Goal: Information Seeking & Learning: Learn about a topic

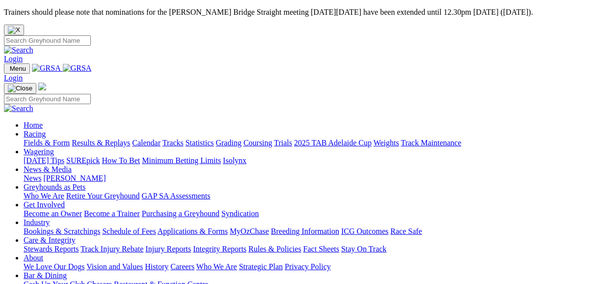
click at [54, 138] on link "Fields & Form" at bounding box center [47, 142] width 46 height 8
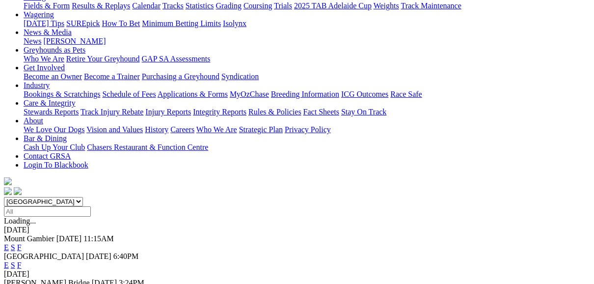
scroll to position [157, 0]
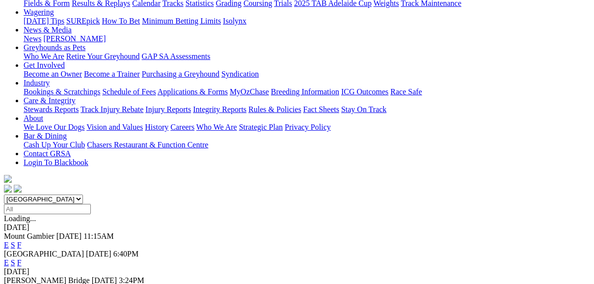
click at [22, 283] on link "F" at bounding box center [19, 289] width 4 height 8
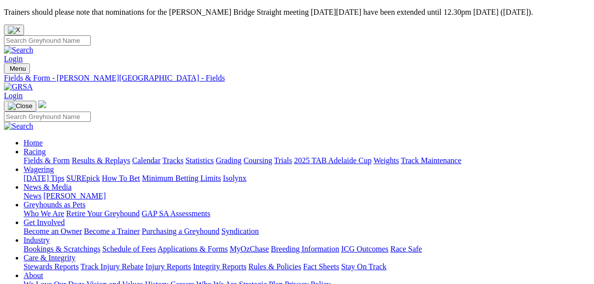
click at [43, 156] on link "Fields & Form" at bounding box center [47, 160] width 46 height 8
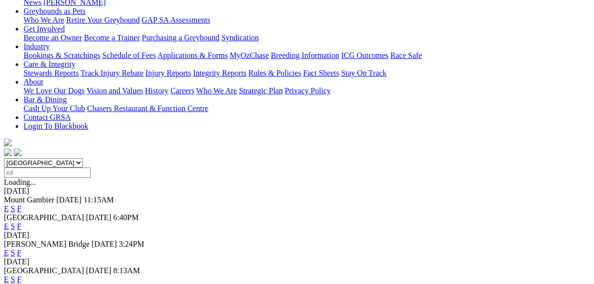
scroll to position [196, 0]
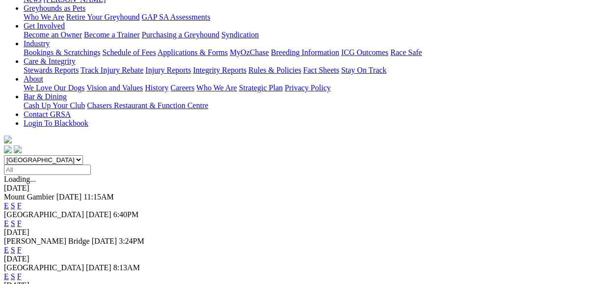
click at [22, 272] on link "F" at bounding box center [19, 276] width 4 height 8
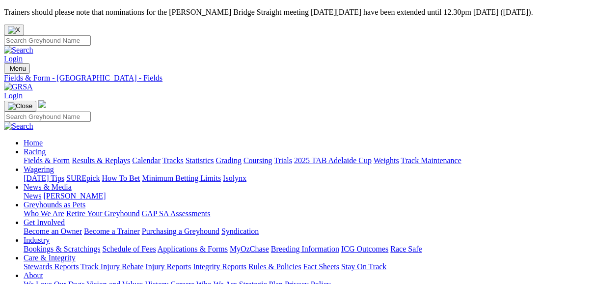
click at [45, 156] on link "Fields & Form" at bounding box center [47, 160] width 46 height 8
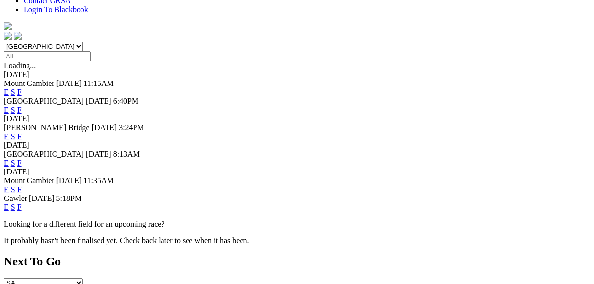
scroll to position [314, 0]
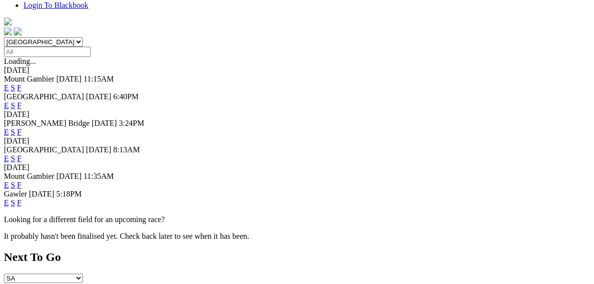
click at [22, 198] on link "F" at bounding box center [19, 202] width 4 height 8
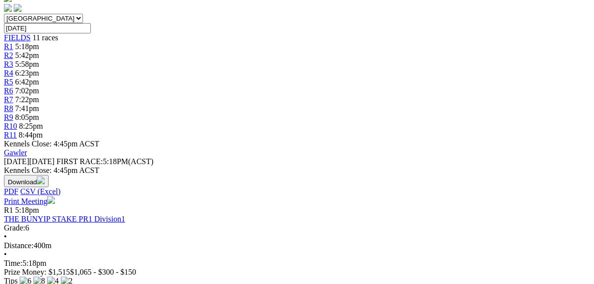
scroll to position [353, 0]
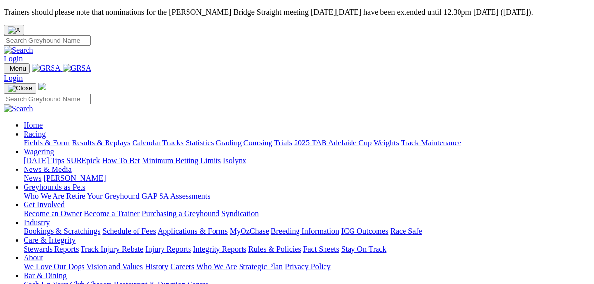
click at [50, 138] on link "Fields & Form" at bounding box center [47, 142] width 46 height 8
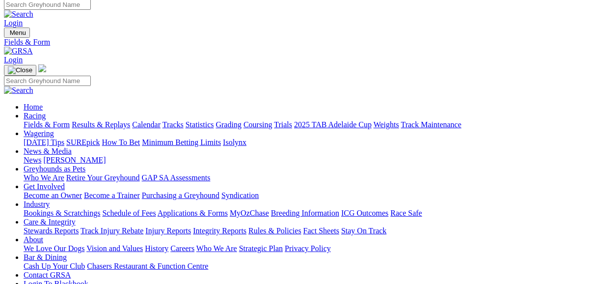
scroll to position [79, 0]
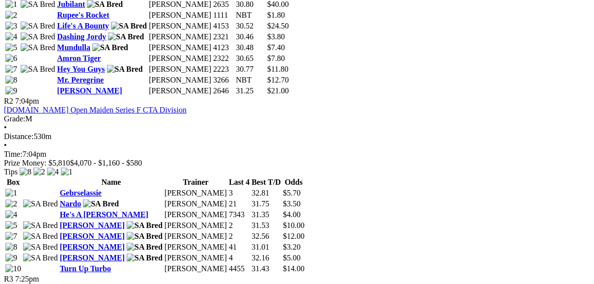
scroll to position [707, 0]
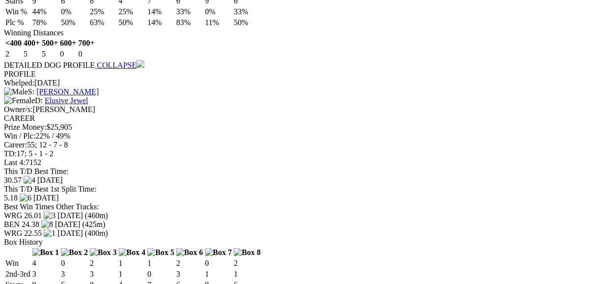
scroll to position [1295, 0]
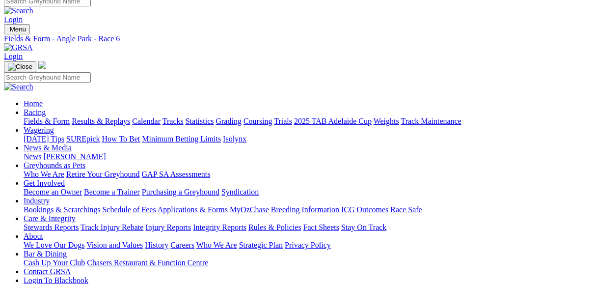
scroll to position [0, 0]
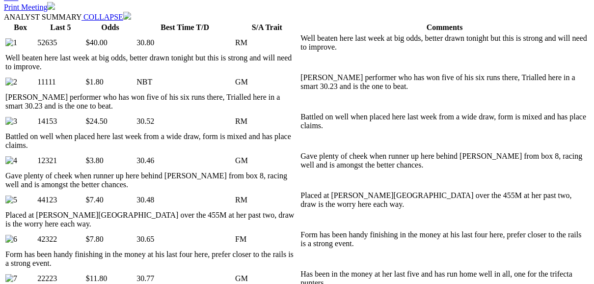
scroll to position [510, 0]
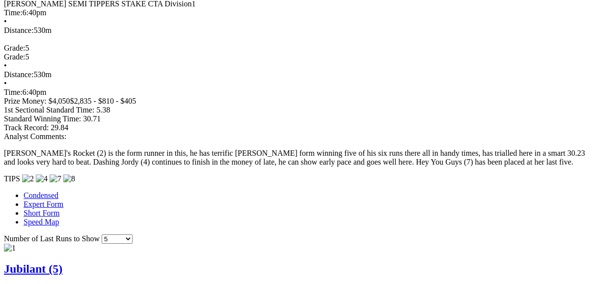
scroll to position [864, 0]
